Goal: Task Accomplishment & Management: Manage account settings

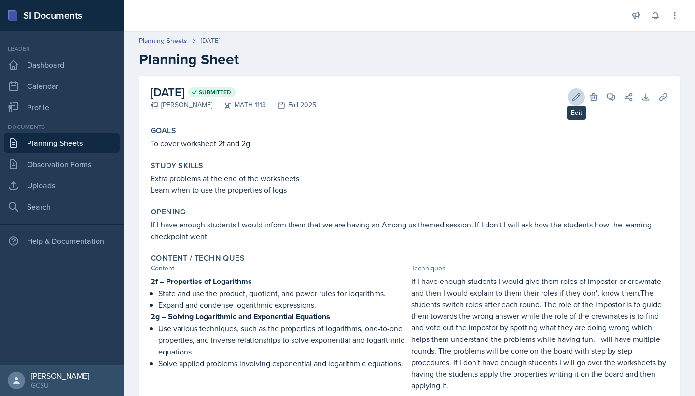
click at [568, 98] on button "Edit" at bounding box center [575, 96] width 17 height 17
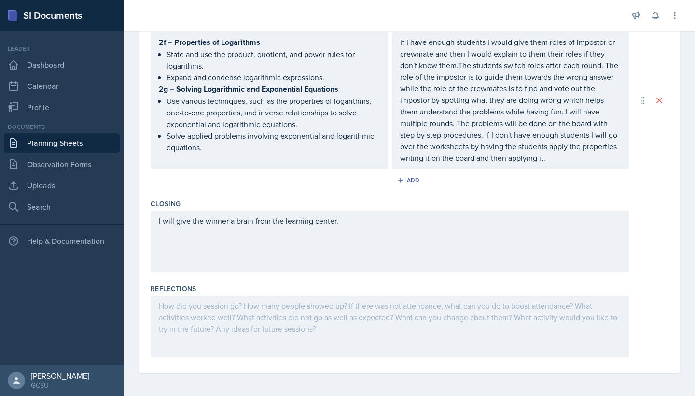
scroll to position [334, 0]
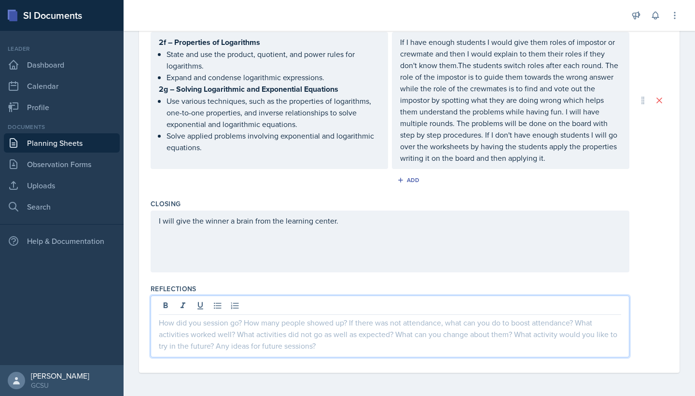
click at [339, 300] on div at bounding box center [390, 326] width 479 height 62
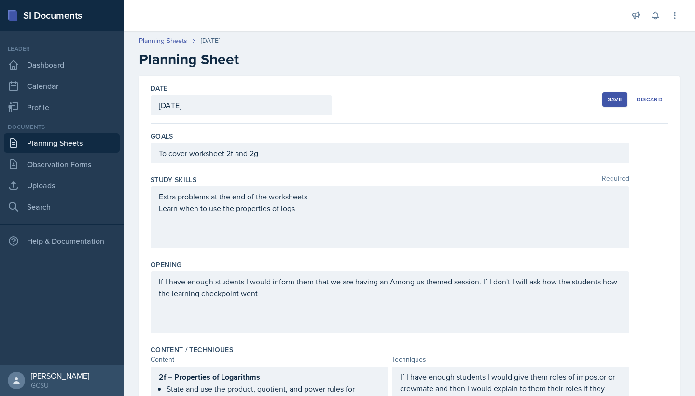
scroll to position [0, 0]
click at [625, 95] on button "Save" at bounding box center [614, 99] width 25 height 14
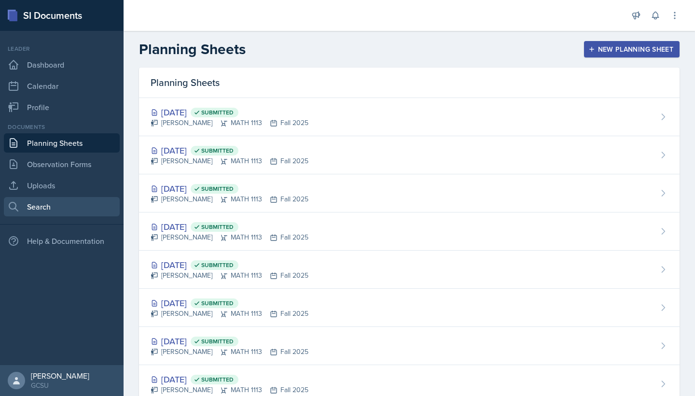
click at [43, 211] on link "Search" at bounding box center [62, 206] width 116 height 19
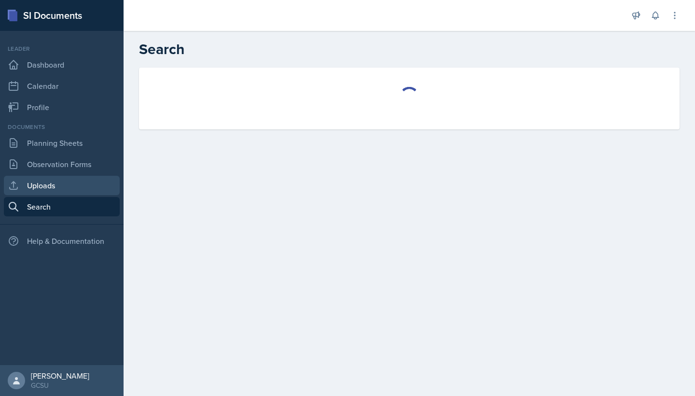
select select "all"
select select "1"
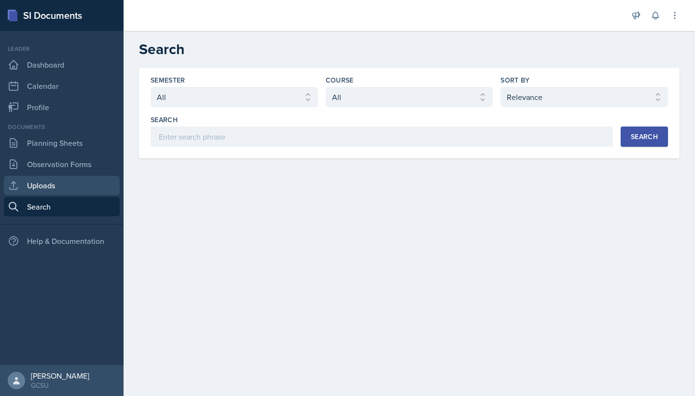
click at [52, 185] on link "Uploads" at bounding box center [62, 185] width 116 height 19
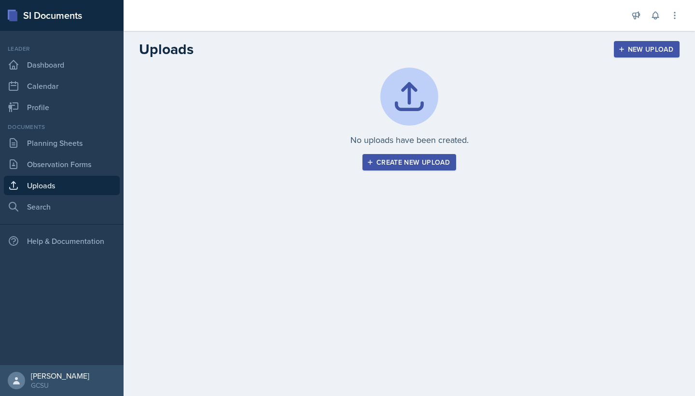
click at [60, 153] on div "Documents Planning Sheets Observation Forms Uploads Search" at bounding box center [62, 170] width 116 height 94
click at [60, 149] on link "Planning Sheets" at bounding box center [62, 142] width 116 height 19
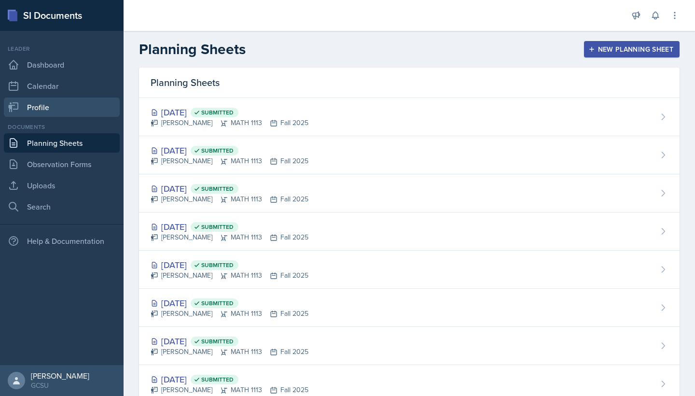
click at [64, 115] on link "Profile" at bounding box center [62, 106] width 116 height 19
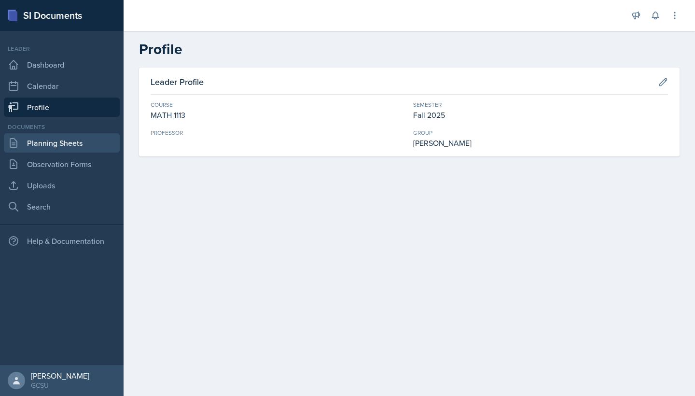
click at [67, 138] on link "Planning Sheets" at bounding box center [62, 142] width 116 height 19
